Goal: Browse casually: Explore the website without a specific task or goal

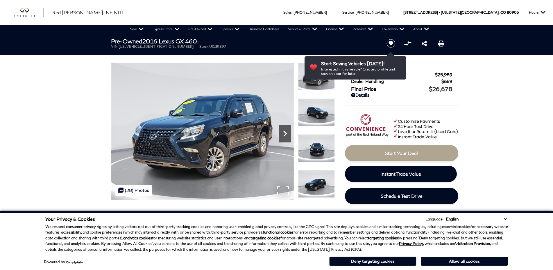
click at [285, 131] on icon "Next" at bounding box center [285, 134] width 12 height 12
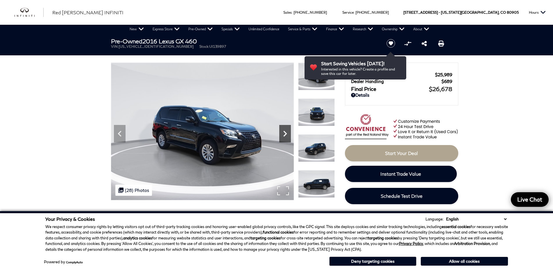
click at [285, 131] on icon "Next" at bounding box center [285, 134] width 12 height 12
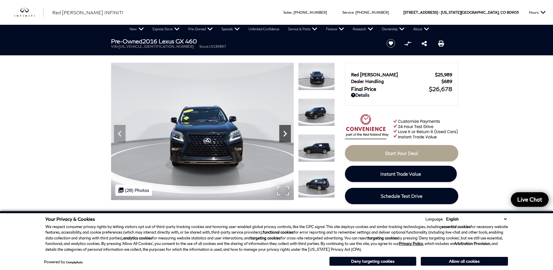
click at [285, 131] on icon "Next" at bounding box center [285, 134] width 12 height 12
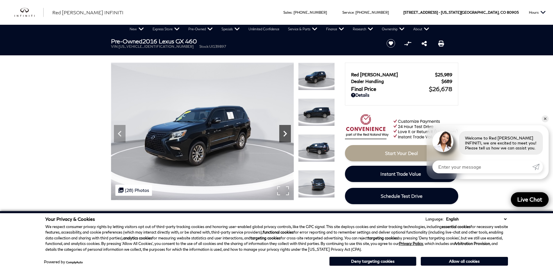
click at [285, 131] on icon "Next" at bounding box center [285, 134] width 12 height 12
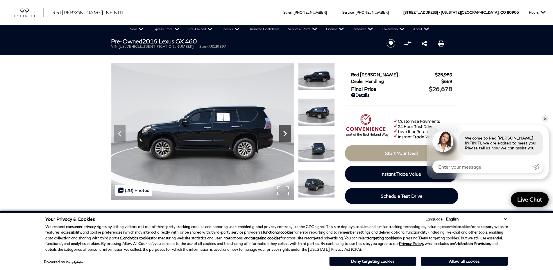
click at [285, 133] on icon "Next" at bounding box center [285, 134] width 12 height 12
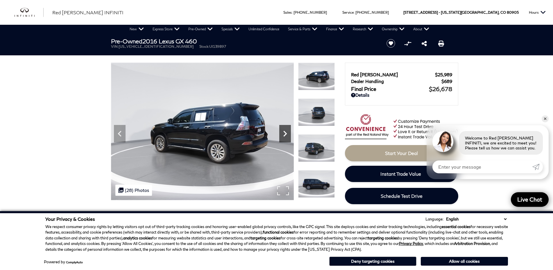
click at [285, 133] on icon "Next" at bounding box center [285, 134] width 12 height 12
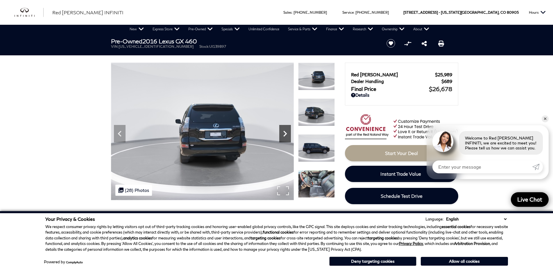
click at [285, 133] on icon "Next" at bounding box center [285, 134] width 12 height 12
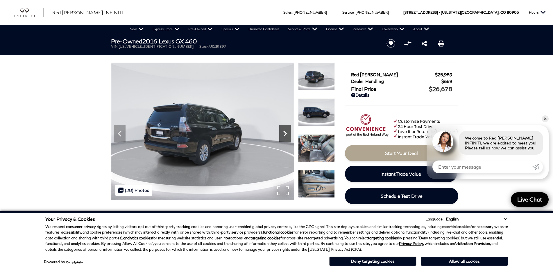
click at [285, 133] on icon "Next" at bounding box center [285, 134] width 12 height 12
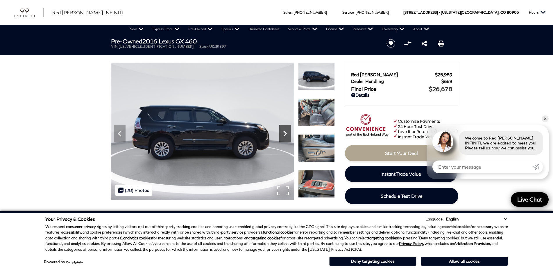
click at [285, 133] on icon "Next" at bounding box center [285, 134] width 12 height 12
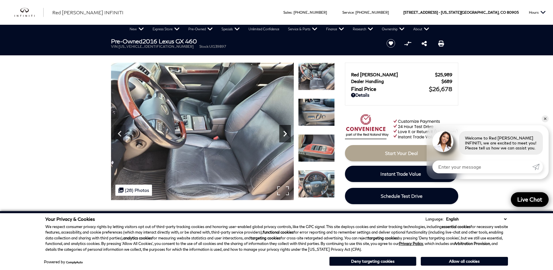
click at [285, 133] on icon "Next" at bounding box center [285, 134] width 12 height 12
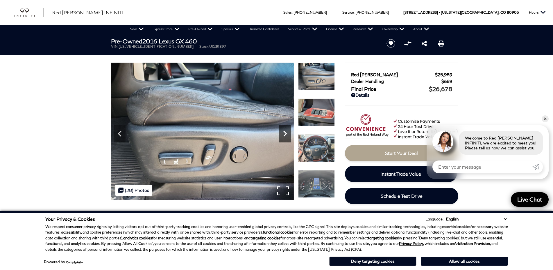
click at [285, 133] on icon "Next" at bounding box center [285, 134] width 12 height 12
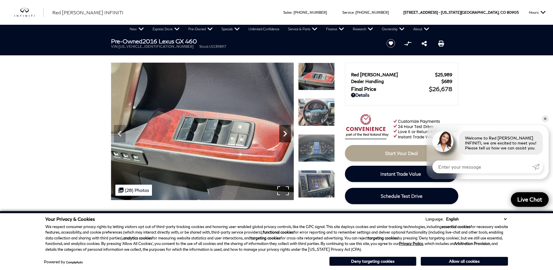
click at [285, 133] on icon "Next" at bounding box center [285, 134] width 12 height 12
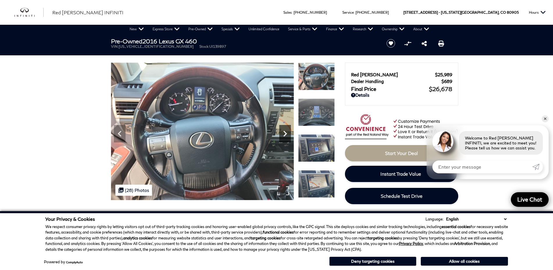
click at [285, 133] on icon "Next" at bounding box center [285, 134] width 12 height 12
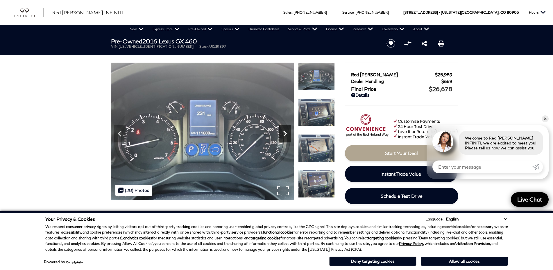
click at [285, 133] on icon "Next" at bounding box center [285, 134] width 12 height 12
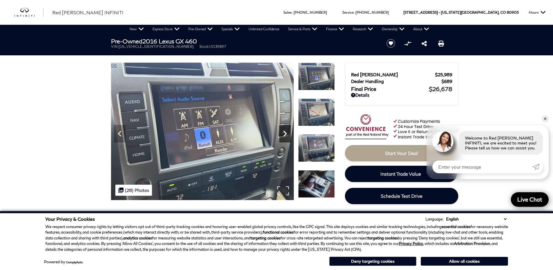
click at [285, 133] on icon "Next" at bounding box center [285, 134] width 12 height 12
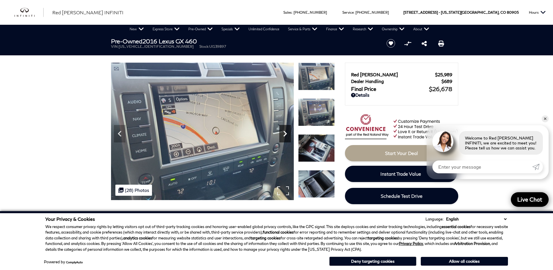
click at [285, 133] on icon "Next" at bounding box center [285, 134] width 12 height 12
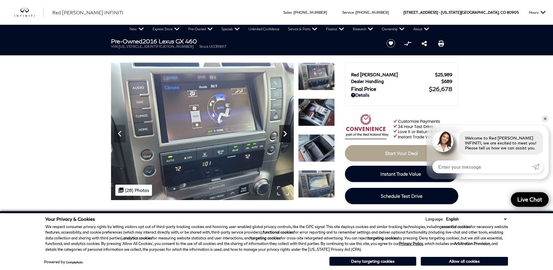
click at [285, 133] on icon "Next" at bounding box center [285, 134] width 12 height 12
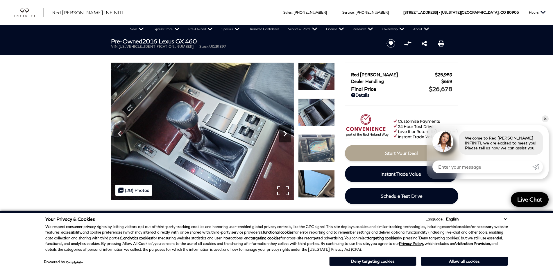
click at [285, 133] on icon "Next" at bounding box center [285, 134] width 12 height 12
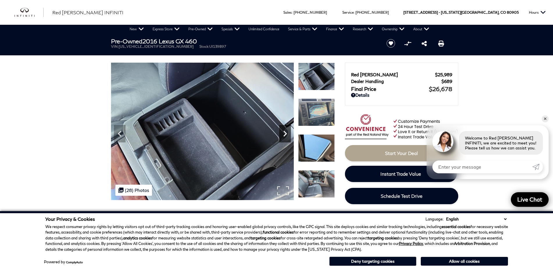
click at [285, 133] on icon "Next" at bounding box center [285, 134] width 12 height 12
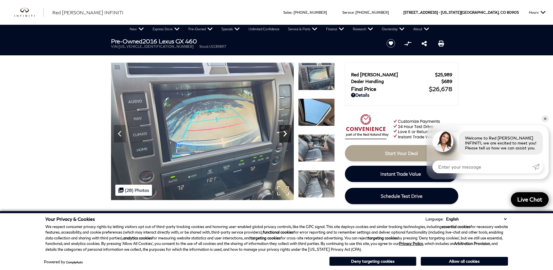
click at [285, 133] on icon "Next" at bounding box center [285, 134] width 12 height 12
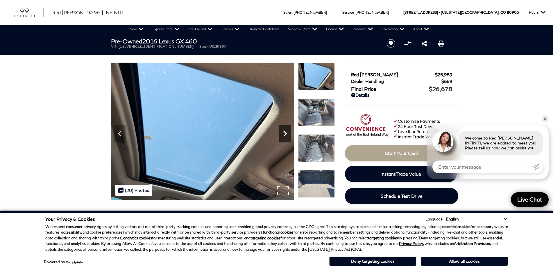
click at [285, 133] on icon "Next" at bounding box center [285, 134] width 12 height 12
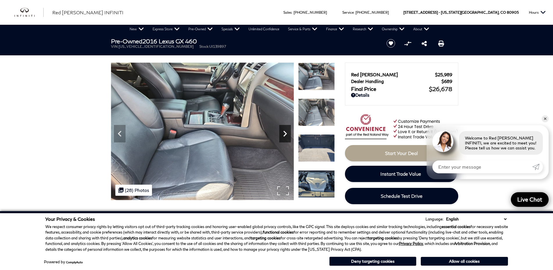
click at [285, 133] on icon "Next" at bounding box center [285, 134] width 12 height 12
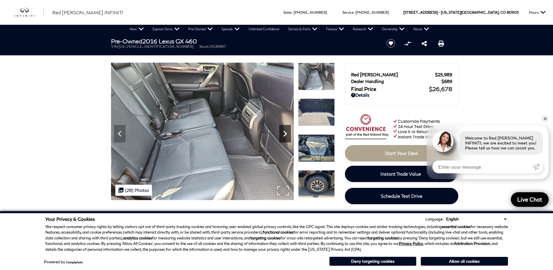
click at [285, 133] on icon "Next" at bounding box center [285, 134] width 12 height 12
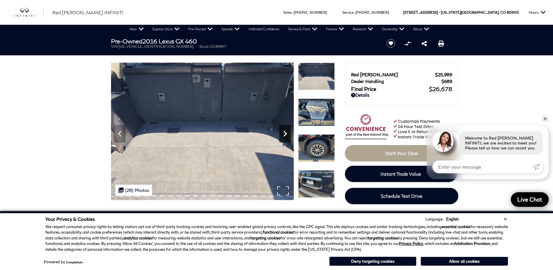
click at [285, 133] on icon "Next" at bounding box center [285, 134] width 12 height 12
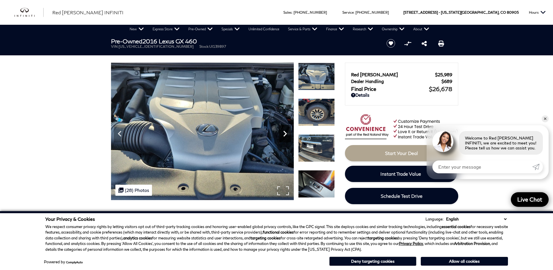
click at [285, 133] on icon "Next" at bounding box center [285, 134] width 12 height 12
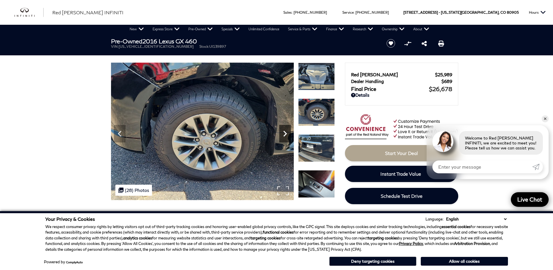
click at [285, 133] on icon "Next" at bounding box center [285, 134] width 12 height 12
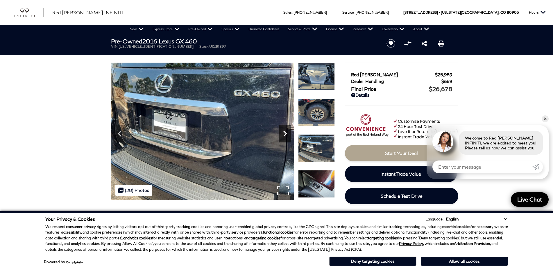
click at [285, 133] on icon "Next" at bounding box center [285, 134] width 12 height 12
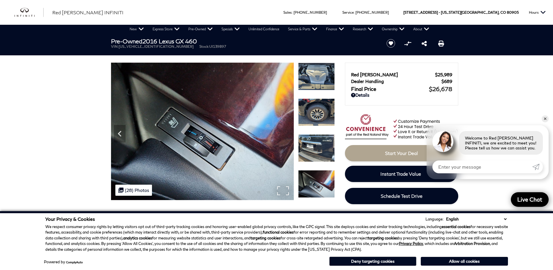
click at [285, 133] on img at bounding box center [202, 131] width 183 height 137
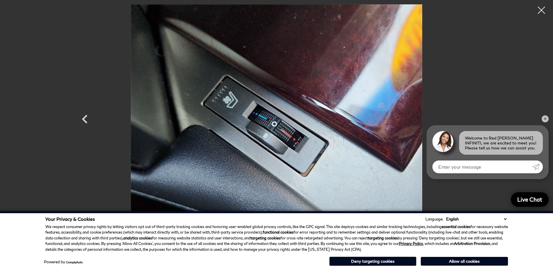
click at [285, 133] on img at bounding box center [276, 113] width 349 height 219
click at [541, 10] on div at bounding box center [541, 10] width 15 height 15
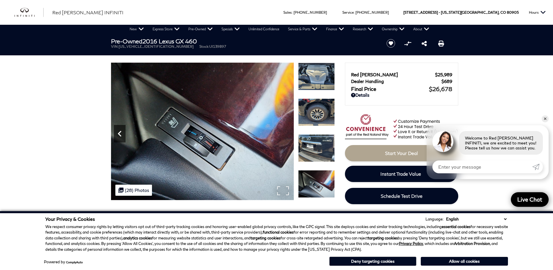
click at [121, 131] on icon "Previous" at bounding box center [119, 134] width 3 height 6
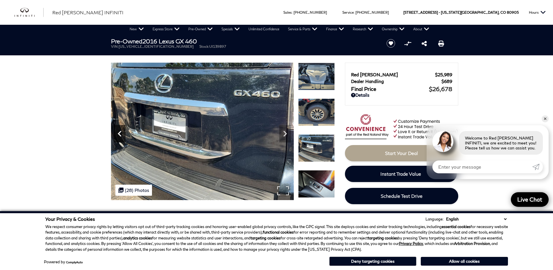
click at [121, 131] on icon "Previous" at bounding box center [119, 134] width 3 height 6
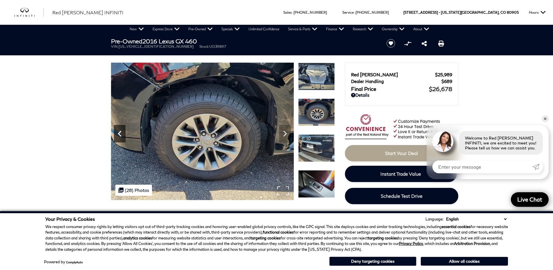
click at [121, 131] on icon "Previous" at bounding box center [119, 134] width 3 height 6
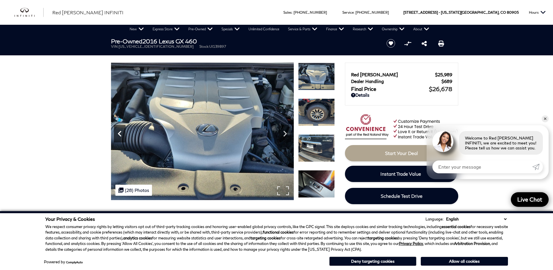
click at [121, 131] on icon "Previous" at bounding box center [119, 134] width 3 height 6
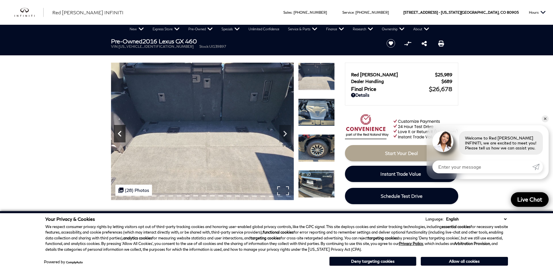
click at [121, 131] on icon "Previous" at bounding box center [119, 134] width 3 height 6
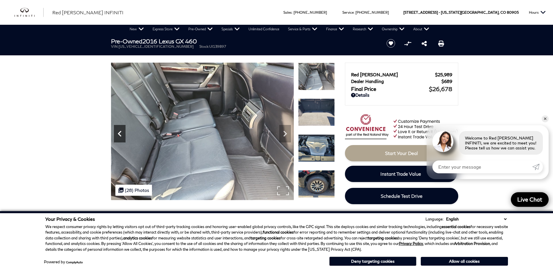
click at [121, 131] on icon "Previous" at bounding box center [119, 134] width 3 height 6
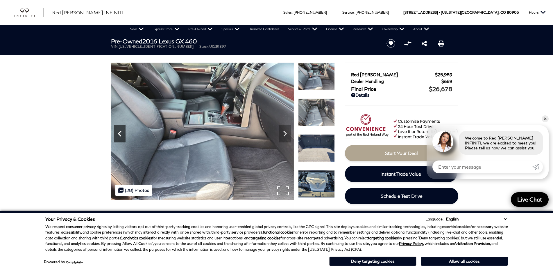
click at [121, 131] on icon "Previous" at bounding box center [119, 134] width 3 height 6
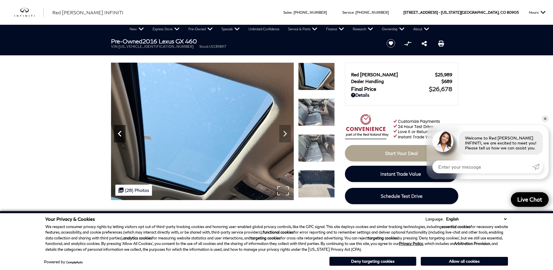
click at [121, 131] on icon "Previous" at bounding box center [119, 134] width 3 height 6
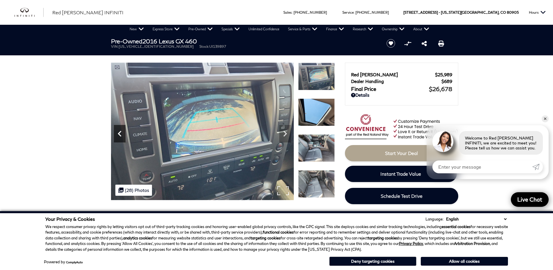
click at [121, 131] on icon "Previous" at bounding box center [119, 134] width 3 height 6
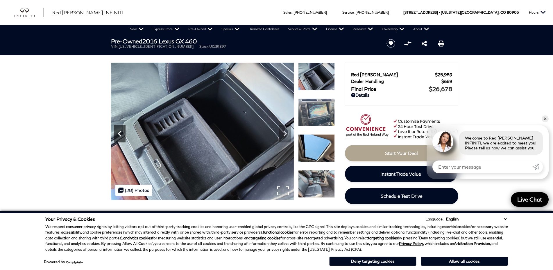
click at [121, 131] on icon "Previous" at bounding box center [119, 134] width 3 height 6
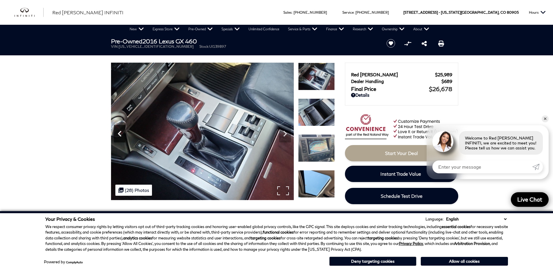
click at [121, 131] on icon "Previous" at bounding box center [119, 134] width 3 height 6
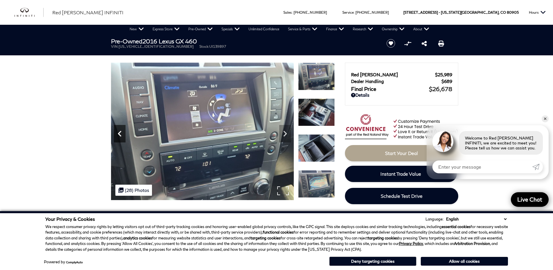
click at [121, 131] on icon "Previous" at bounding box center [119, 134] width 3 height 6
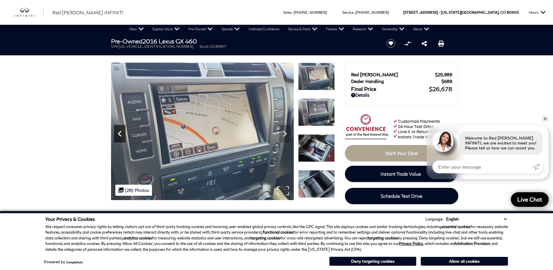
click at [121, 131] on icon "Previous" at bounding box center [119, 134] width 3 height 6
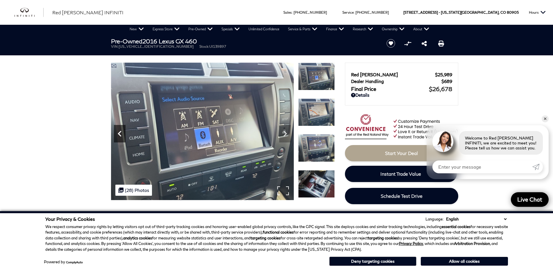
click at [121, 131] on icon "Previous" at bounding box center [119, 134] width 3 height 6
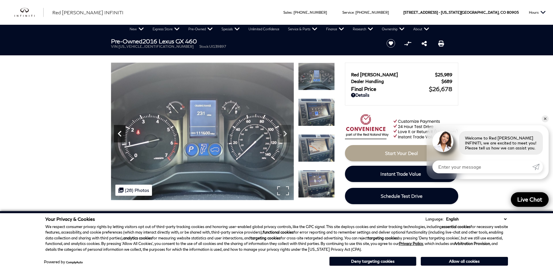
click at [121, 131] on icon "Previous" at bounding box center [119, 134] width 3 height 6
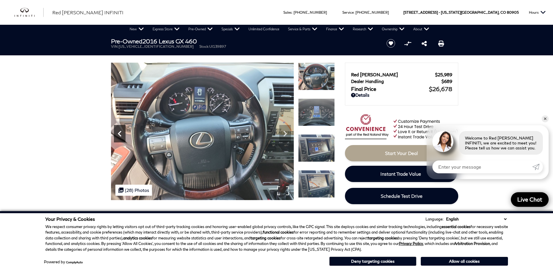
click at [121, 131] on icon "Previous" at bounding box center [119, 134] width 3 height 6
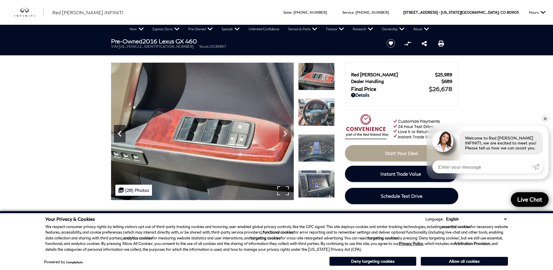
click at [121, 131] on icon "Previous" at bounding box center [119, 134] width 3 height 6
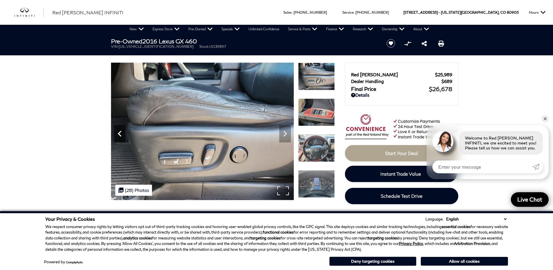
click at [121, 131] on icon "Previous" at bounding box center [119, 134] width 3 height 6
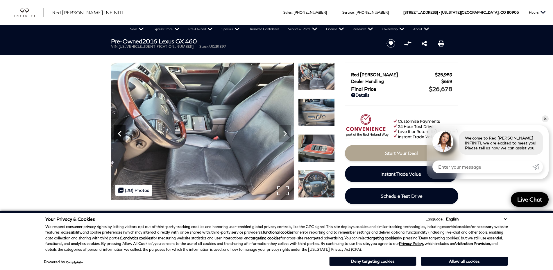
click at [121, 131] on icon "Previous" at bounding box center [119, 134] width 3 height 6
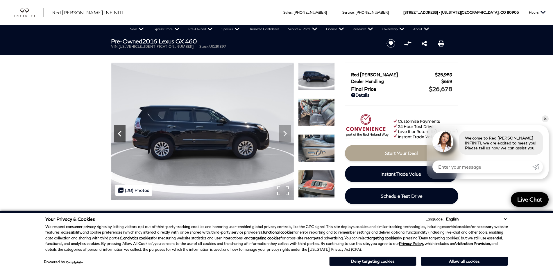
click at [121, 131] on icon "Previous" at bounding box center [119, 134] width 3 height 6
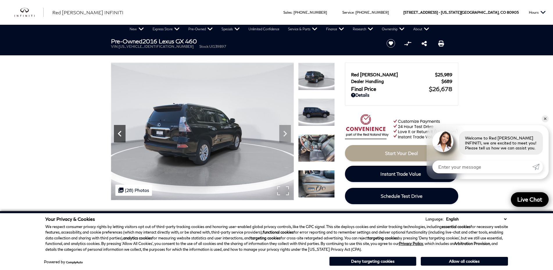
click at [121, 131] on icon "Previous" at bounding box center [119, 134] width 3 height 6
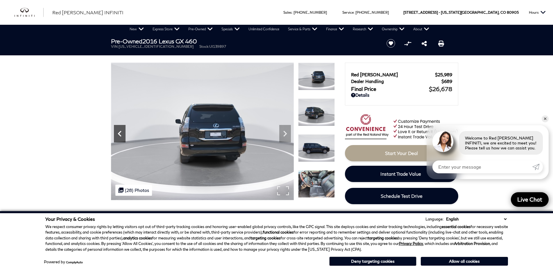
click at [121, 131] on icon "Previous" at bounding box center [119, 134] width 3 height 6
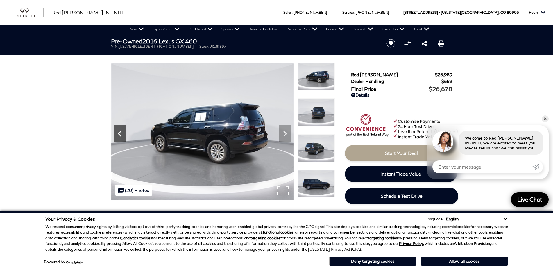
click at [121, 131] on icon "Previous" at bounding box center [119, 134] width 3 height 6
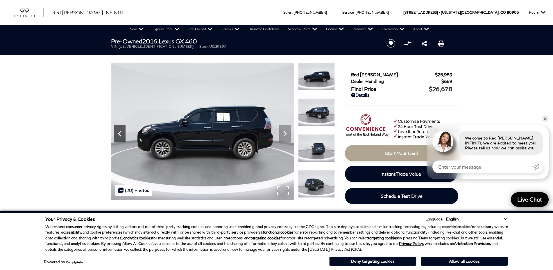
click at [121, 131] on icon "Previous" at bounding box center [119, 134] width 3 height 6
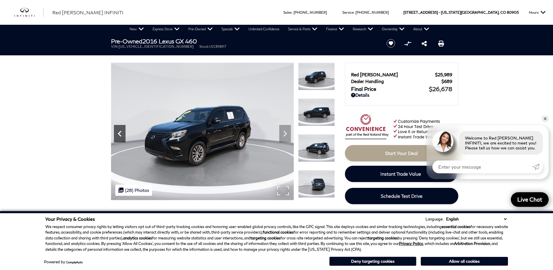
click at [121, 131] on icon "Previous" at bounding box center [119, 134] width 3 height 6
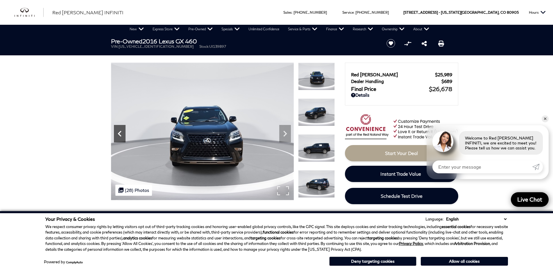
click at [121, 131] on icon "Previous" at bounding box center [119, 134] width 3 height 6
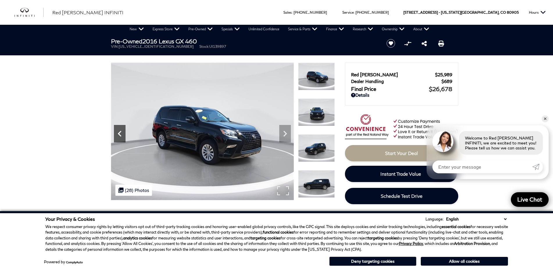
click at [121, 131] on icon "Previous" at bounding box center [119, 134] width 3 height 6
